Goal: Task Accomplishment & Management: Manage account settings

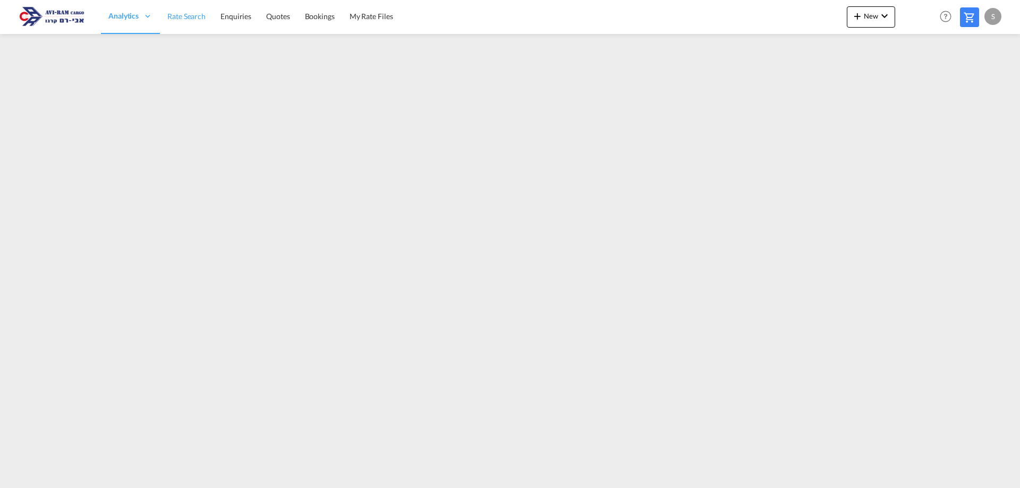
click at [204, 21] on link "Rate Search" at bounding box center [186, 16] width 53 height 35
click at [283, 18] on span "Quotes" at bounding box center [277, 16] width 23 height 9
click at [198, 12] on span "Rate Search" at bounding box center [186, 16] width 38 height 9
click at [279, 18] on span "Quotes" at bounding box center [277, 16] width 23 height 9
